Goal: Task Accomplishment & Management: Manage account settings

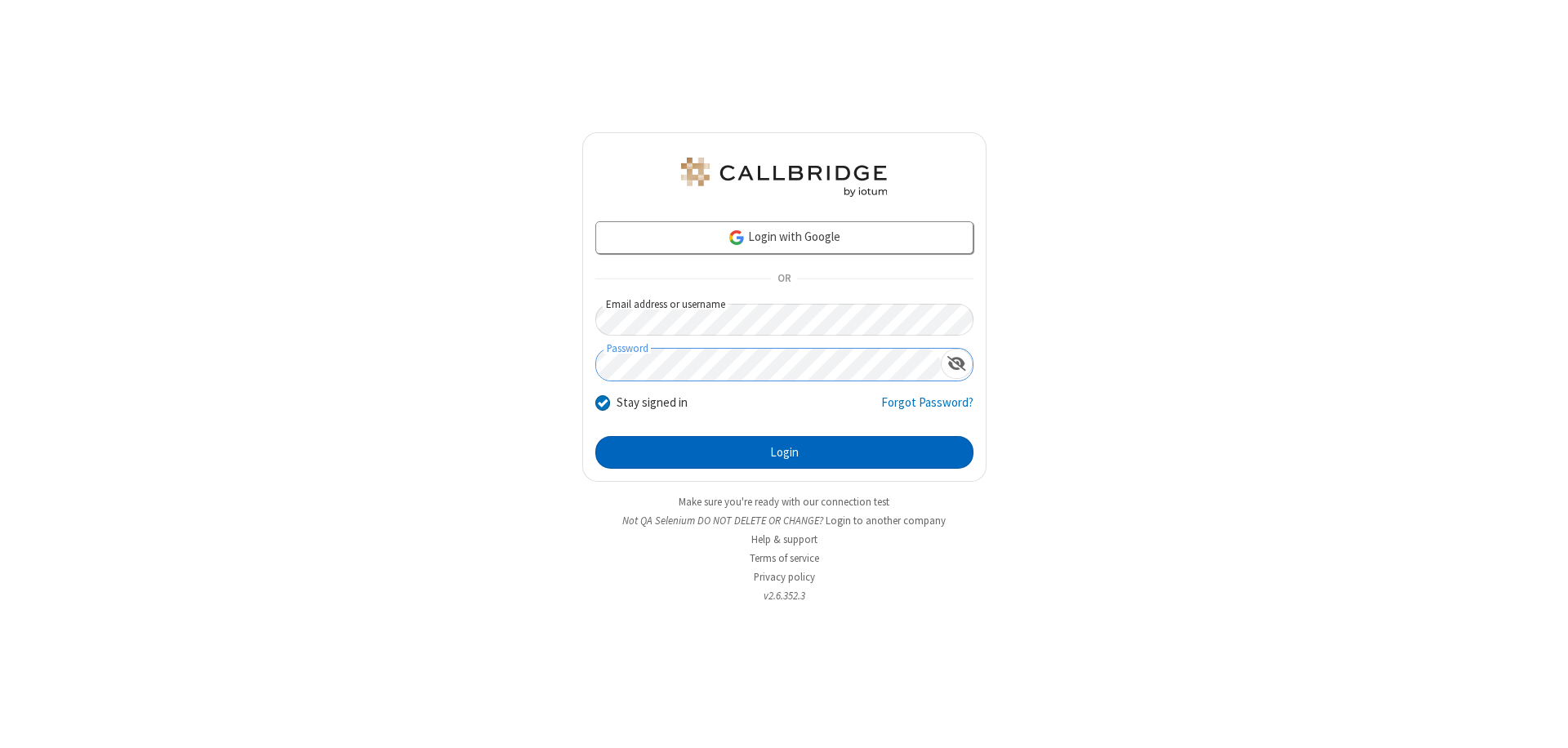
click at [784, 453] on button "Login" at bounding box center [784, 452] width 378 height 32
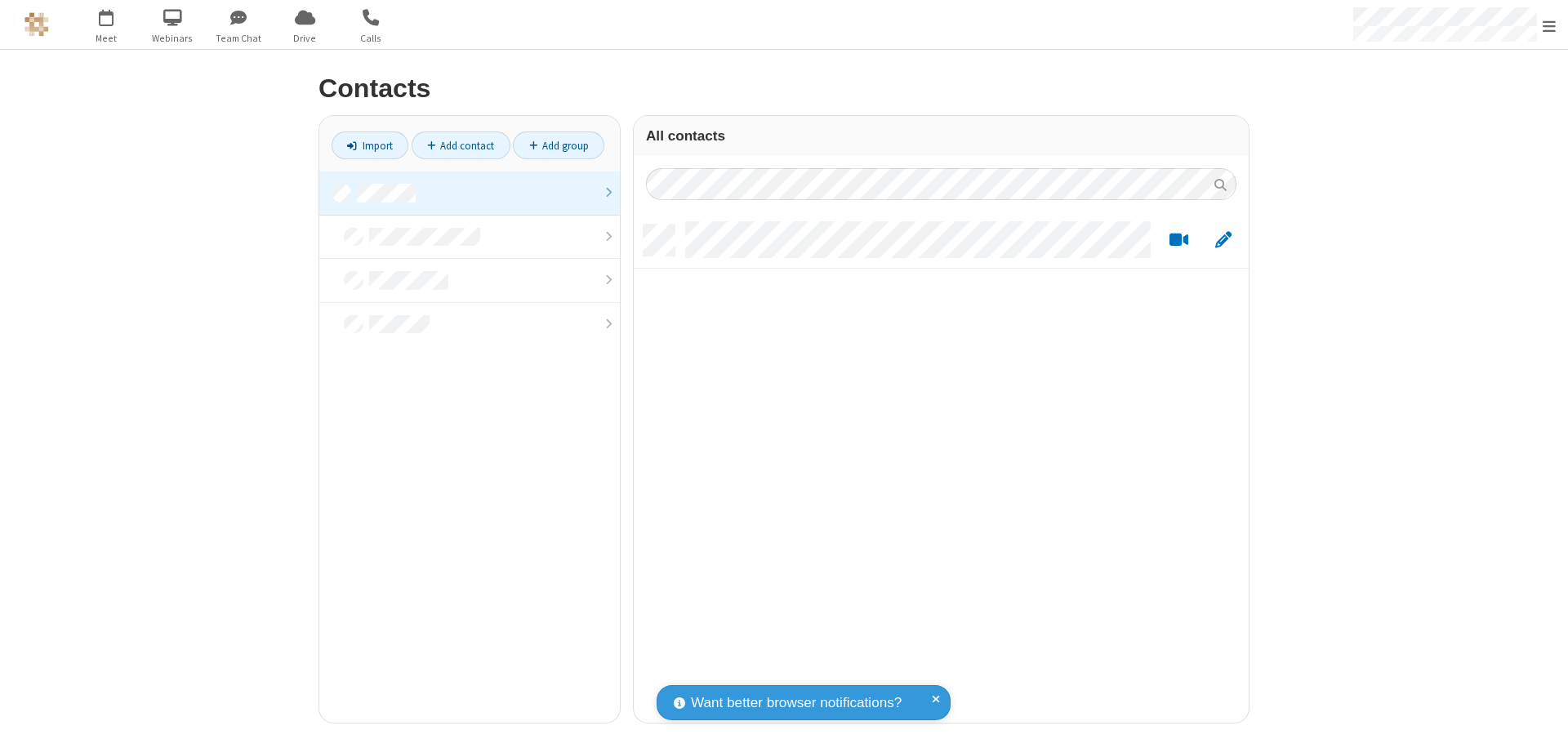
scroll to position [498, 603]
click at [469, 193] on link at bounding box center [469, 193] width 301 height 44
click at [461, 145] on link "Add contact" at bounding box center [461, 145] width 99 height 27
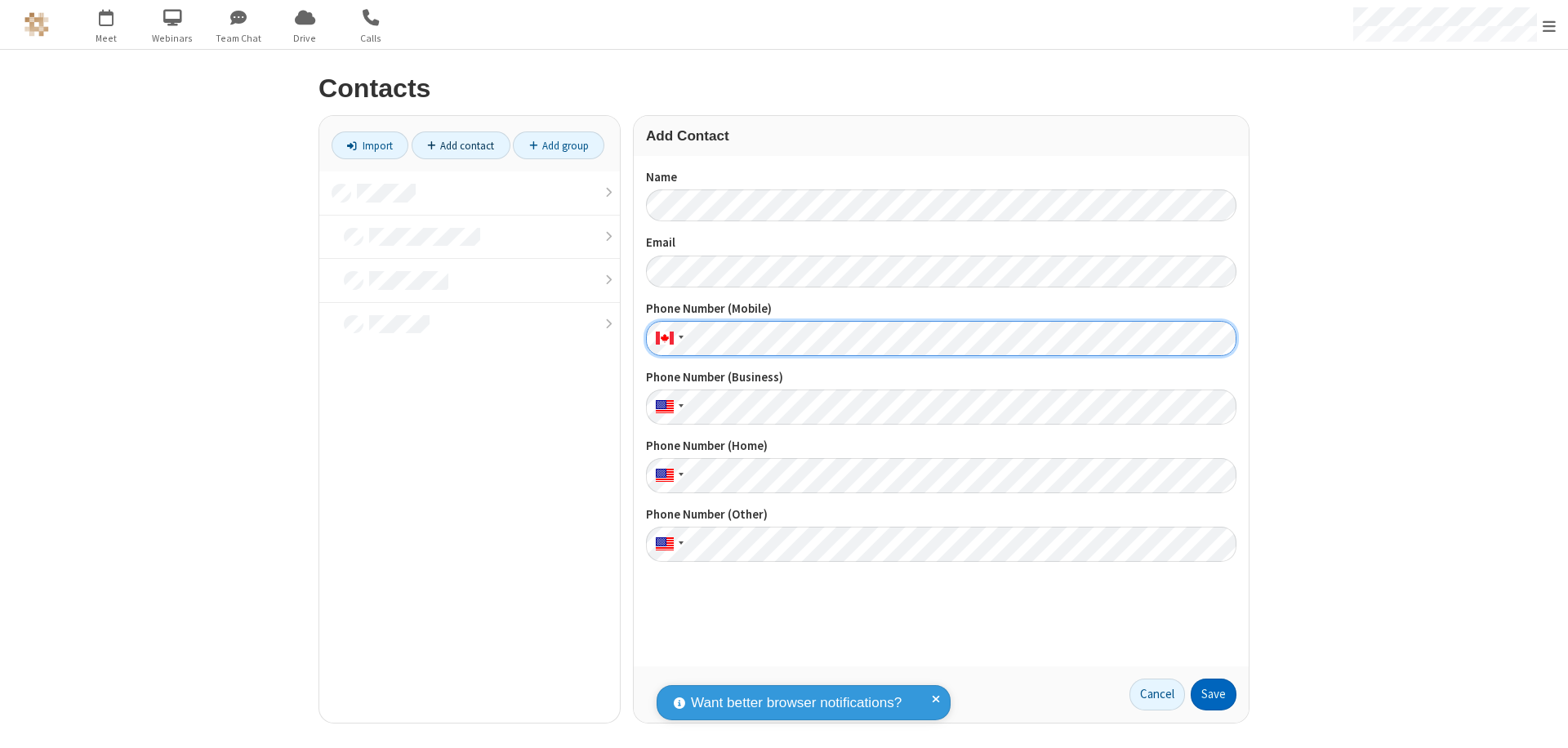
click at [1213, 694] on button "Save" at bounding box center [1213, 694] width 46 height 32
